Goal: Entertainment & Leisure: Consume media (video, audio)

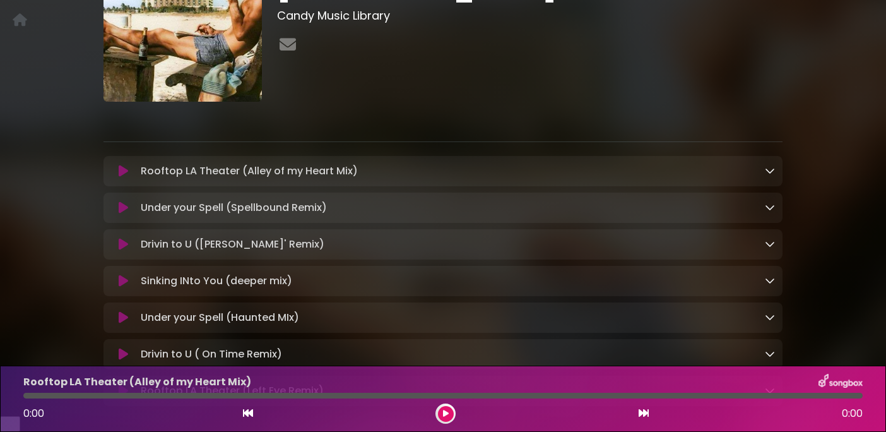
scroll to position [153, 0]
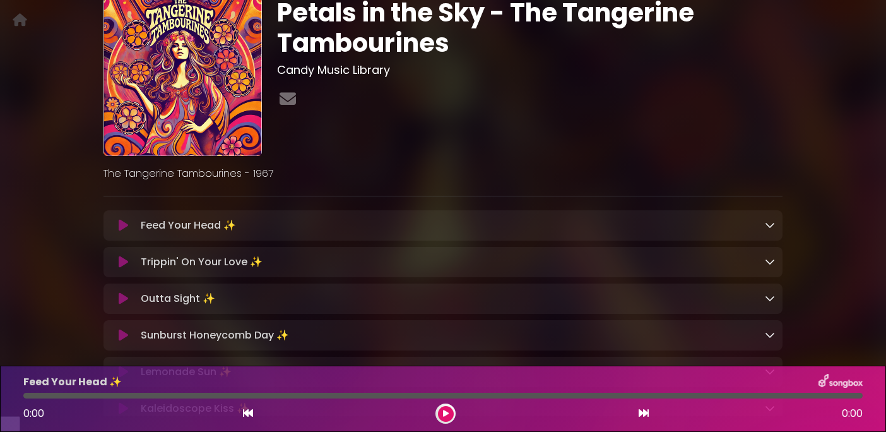
scroll to position [68, 0]
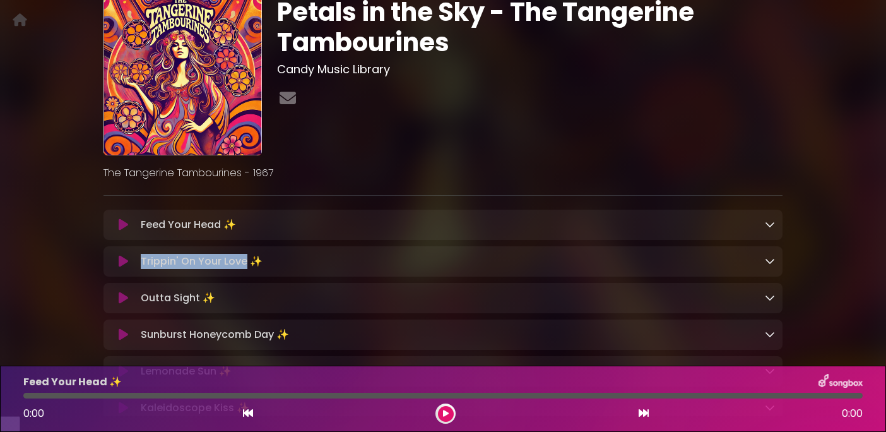
copy p "Trippin' On Your Love"
drag, startPoint x: 246, startPoint y: 278, endPoint x: 140, endPoint y: 280, distance: 106.7
click at [140, 269] on div "Trippin' On Your Love ✨ Loading Track..." at bounding box center [455, 261] width 639 height 15
click at [125, 268] on icon at bounding box center [123, 261] width 9 height 13
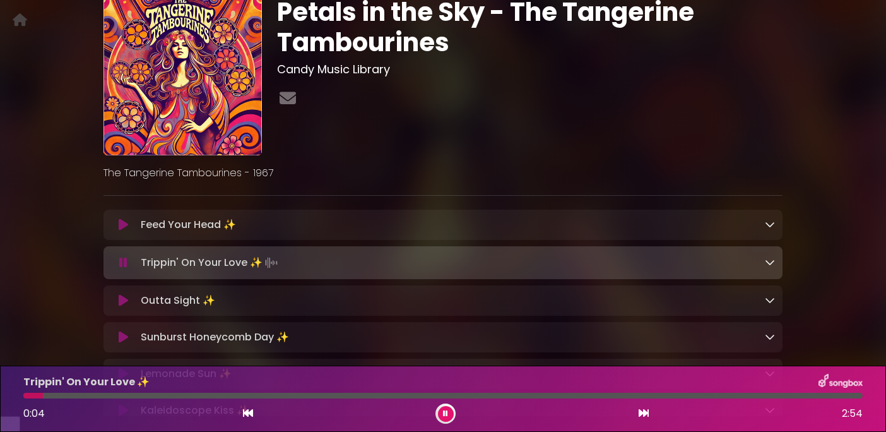
click at [100, 395] on div at bounding box center [443, 396] width 840 height 6
click at [153, 395] on div at bounding box center [443, 396] width 840 height 6
click at [187, 395] on div at bounding box center [443, 396] width 840 height 6
click at [171, 396] on div at bounding box center [108, 396] width 170 height 6
click at [444, 413] on icon at bounding box center [445, 414] width 5 height 8
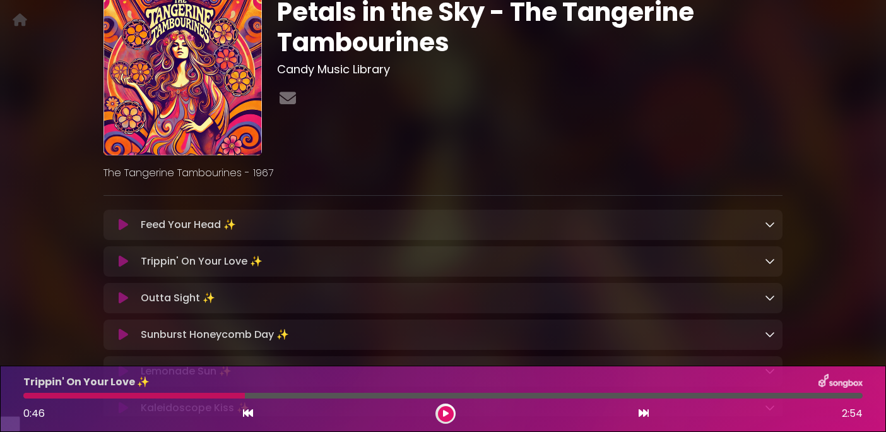
click at [129, 268] on button at bounding box center [123, 261] width 25 height 13
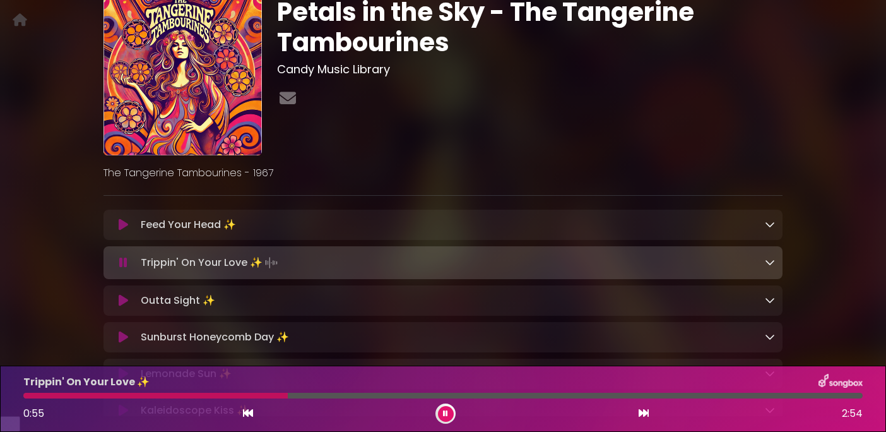
click at [126, 269] on icon at bounding box center [123, 262] width 8 height 13
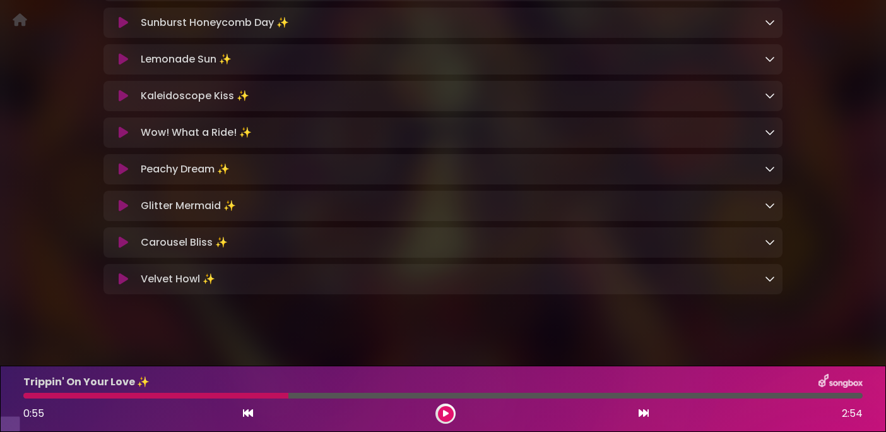
scroll to position [381, 0]
click at [125, 284] on icon at bounding box center [123, 277] width 9 height 13
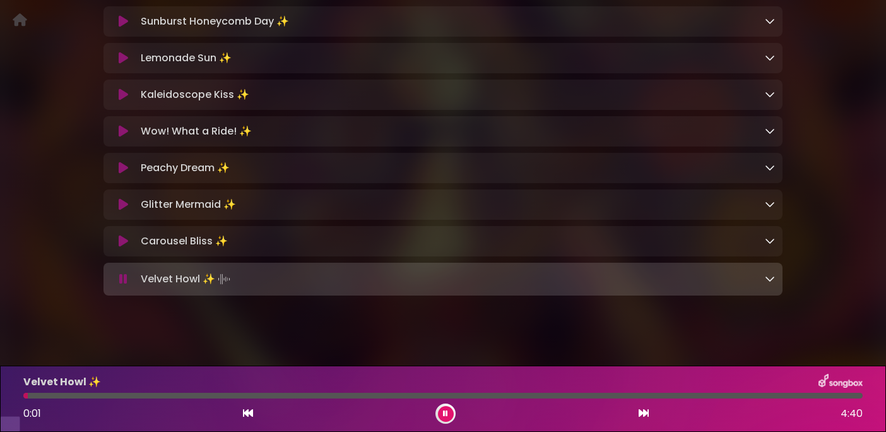
click at [123, 285] on icon at bounding box center [123, 279] width 8 height 13
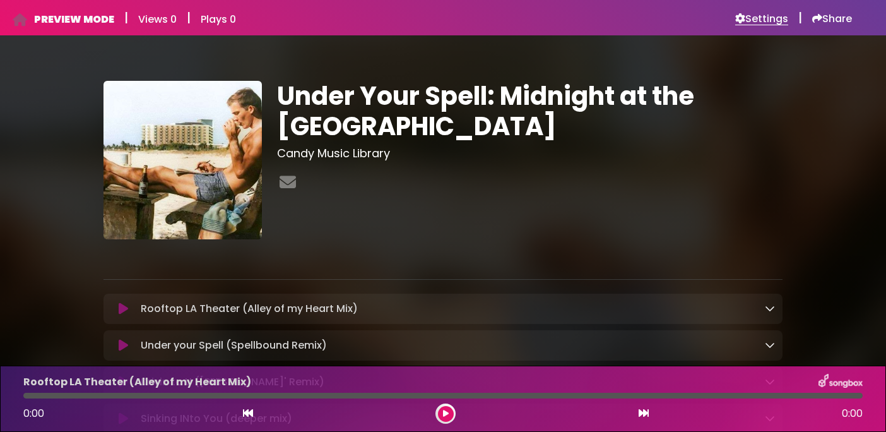
click at [751, 19] on h6 "Settings" at bounding box center [761, 19] width 53 height 13
